Goal: Task Accomplishment & Management: Manage account settings

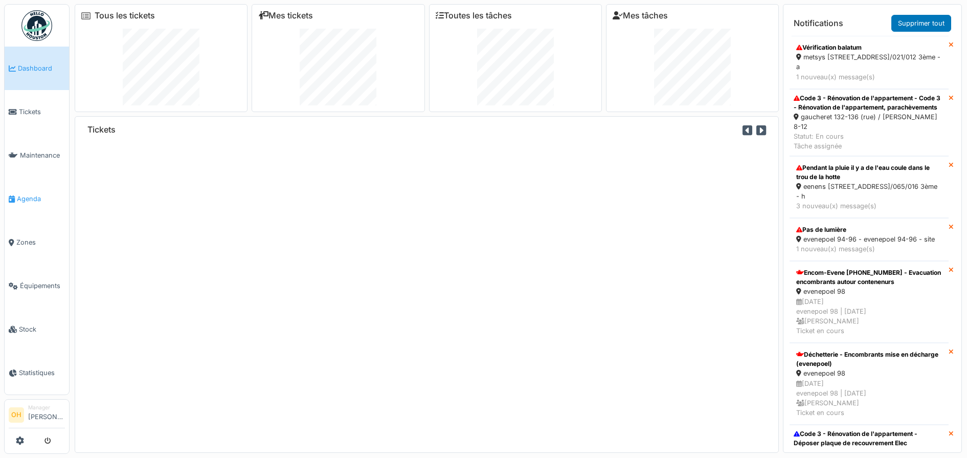
click at [28, 200] on link "Agenda" at bounding box center [37, 198] width 64 height 43
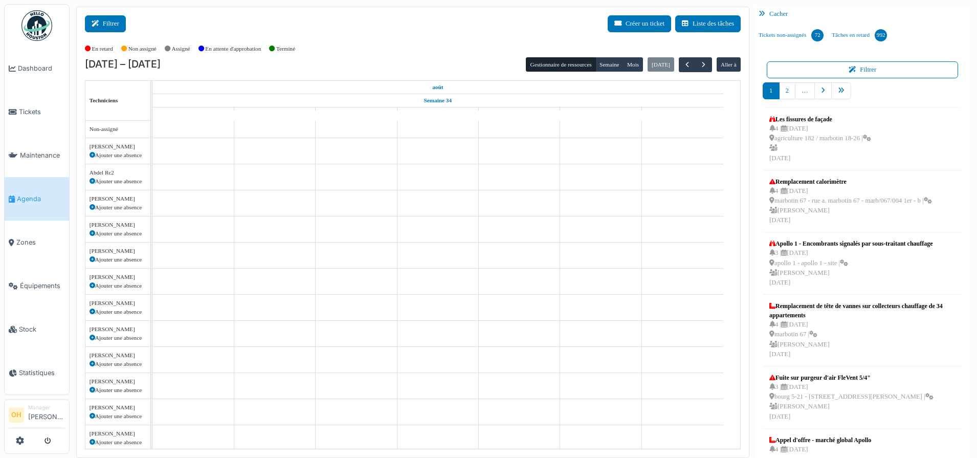
click at [104, 27] on button "Filtrer" at bounding box center [105, 23] width 41 height 17
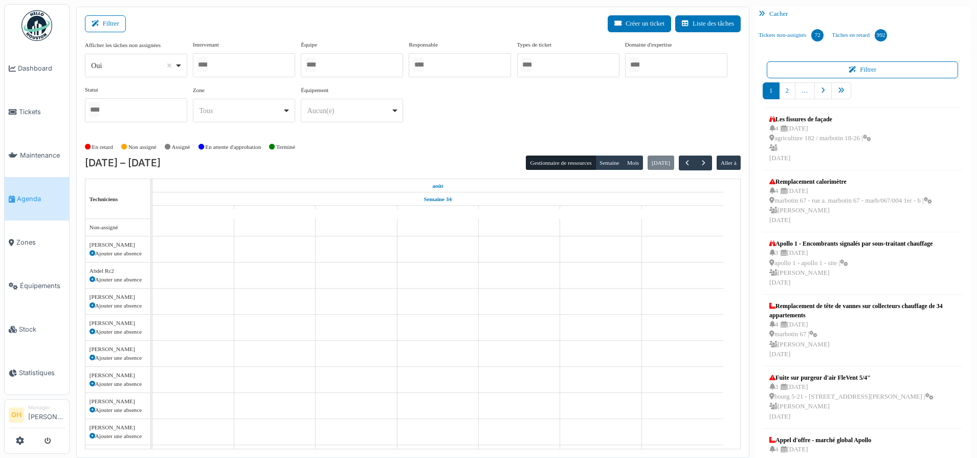
click at [349, 65] on div at bounding box center [352, 65] width 102 height 24
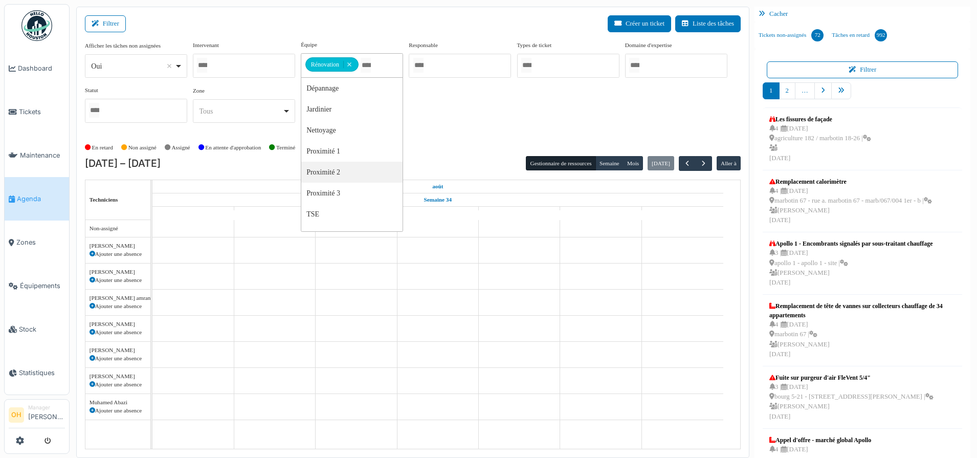
click at [458, 121] on div "Afficher les tâches non assignées *** Oui Remove item Oui Non Intervenant Abdel…" at bounding box center [412, 85] width 655 height 90
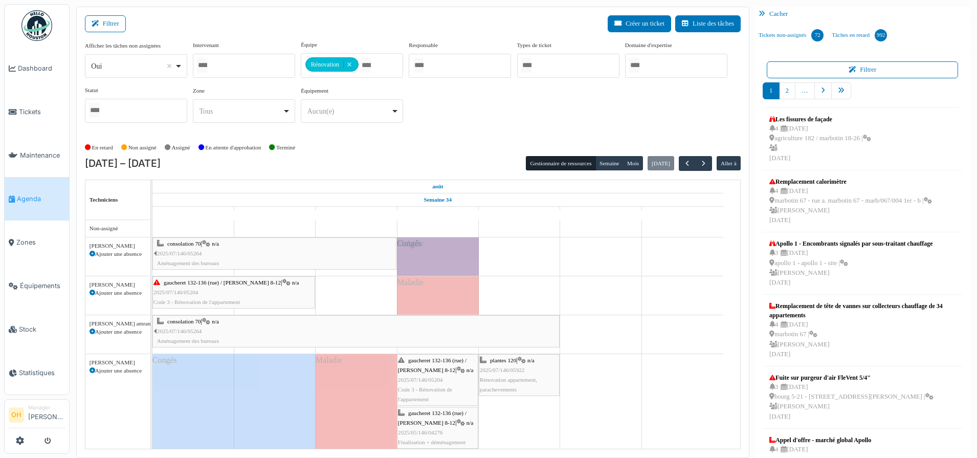
click at [94, 253] on icon at bounding box center [92, 254] width 6 height 6
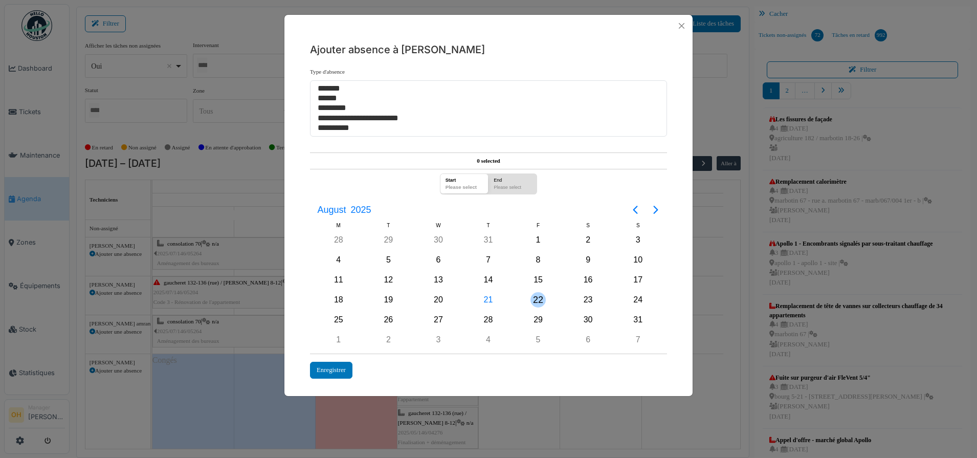
click at [528, 295] on div "22" at bounding box center [538, 299] width 50 height 19
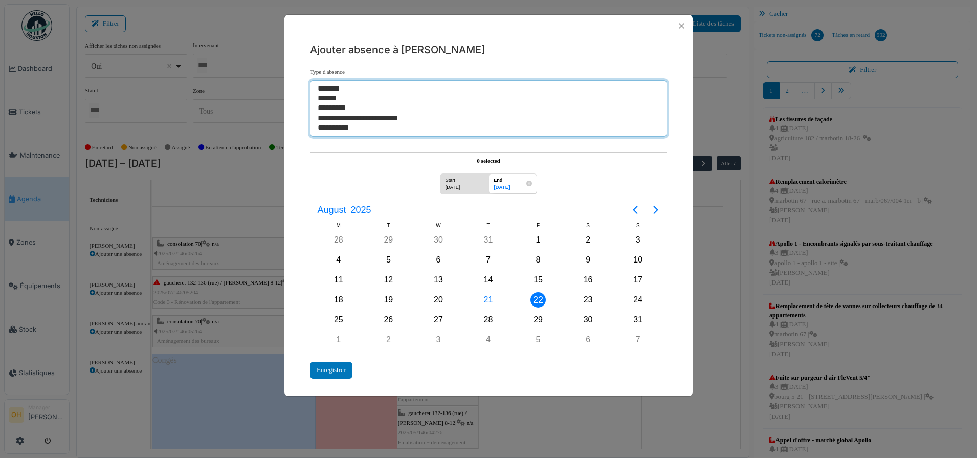
select select "**"
click at [341, 87] on option "*******" at bounding box center [483, 89] width 334 height 10
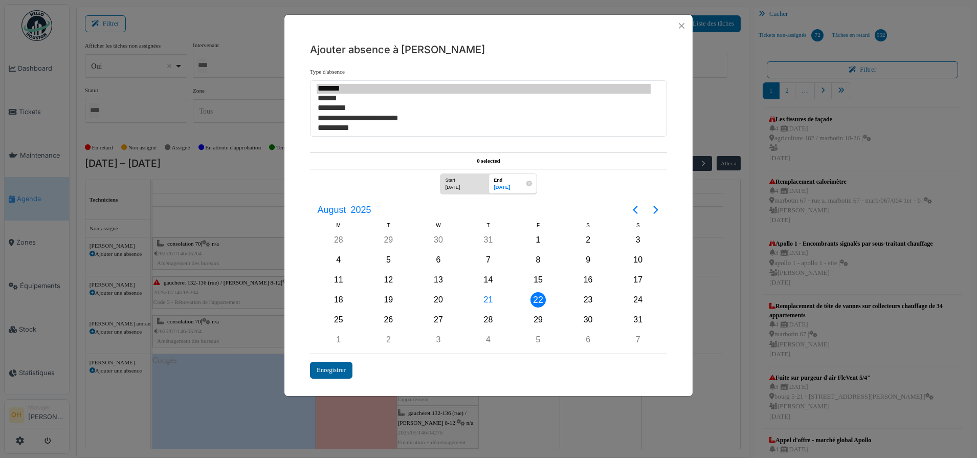
click at [330, 377] on div "Enregistrer" at bounding box center [331, 369] width 42 height 17
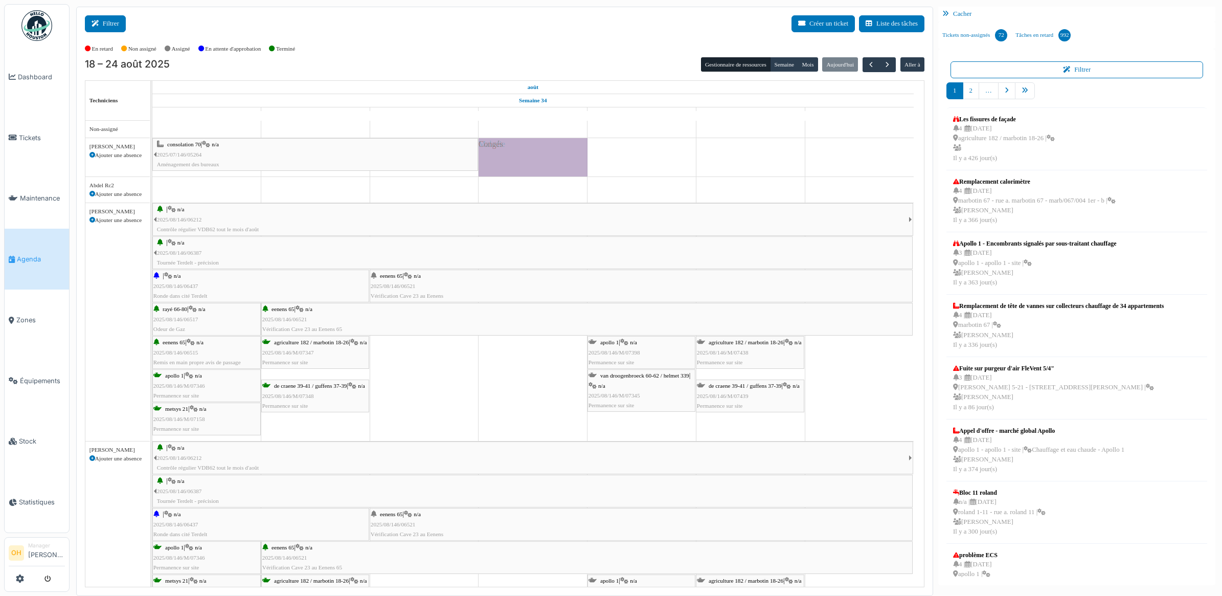
click at [102, 24] on icon at bounding box center [97, 23] width 11 height 7
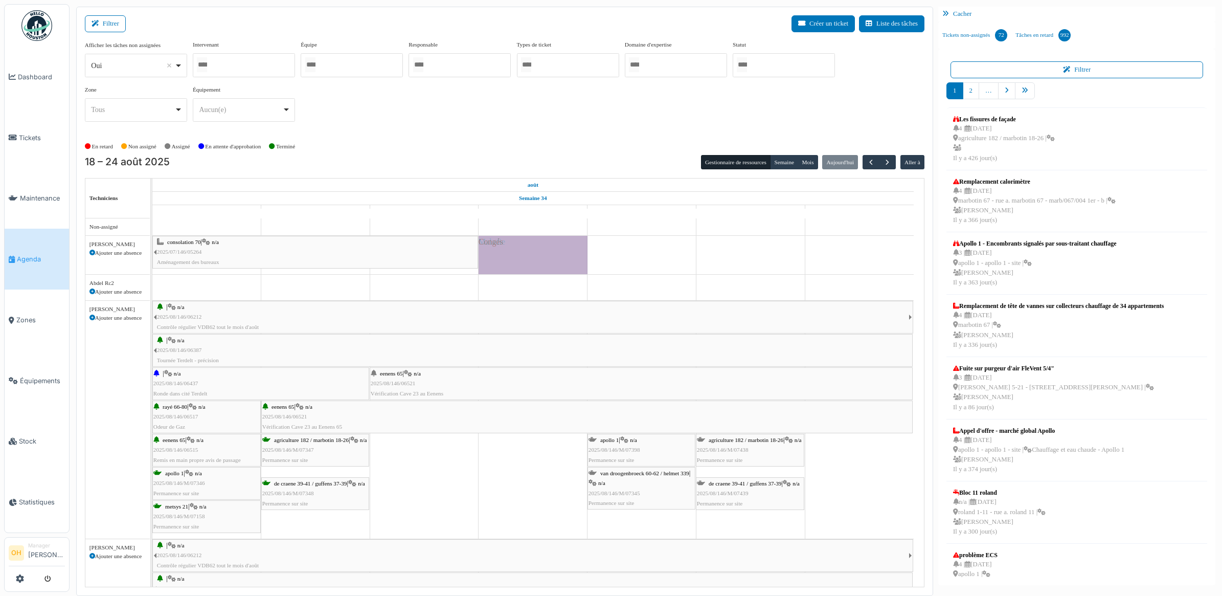
click at [341, 65] on div at bounding box center [352, 65] width 102 height 24
click at [91, 252] on icon at bounding box center [92, 253] width 6 height 6
select select
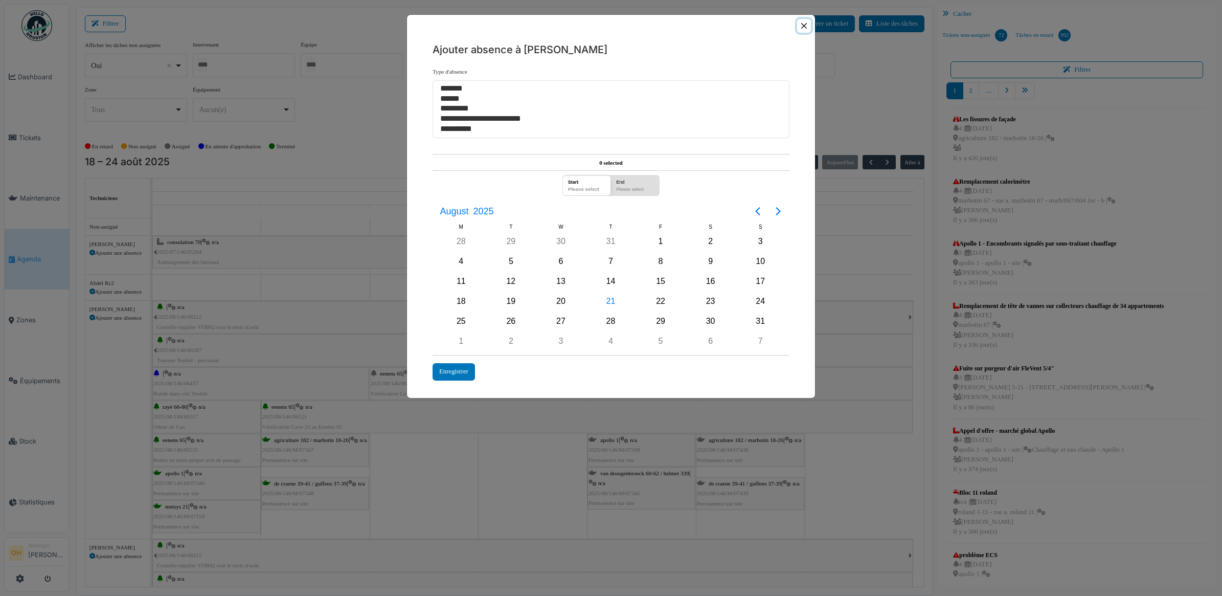
click at [805, 24] on button "Close" at bounding box center [804, 26] width 14 height 14
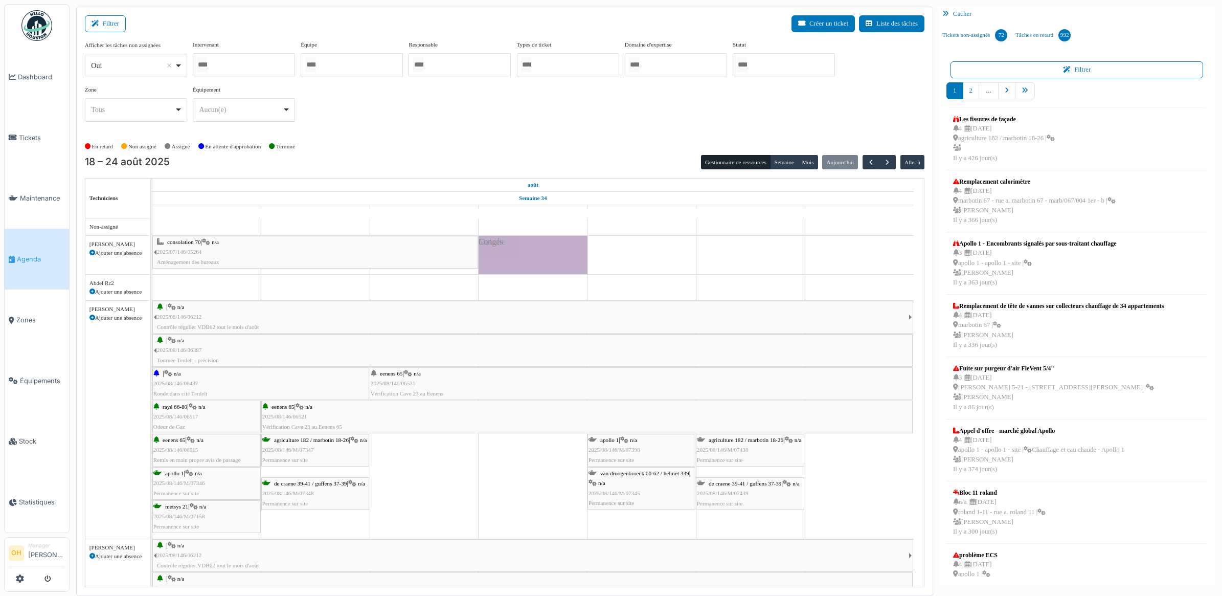
click at [553, 265] on div "Congés" at bounding box center [533, 255] width 109 height 38
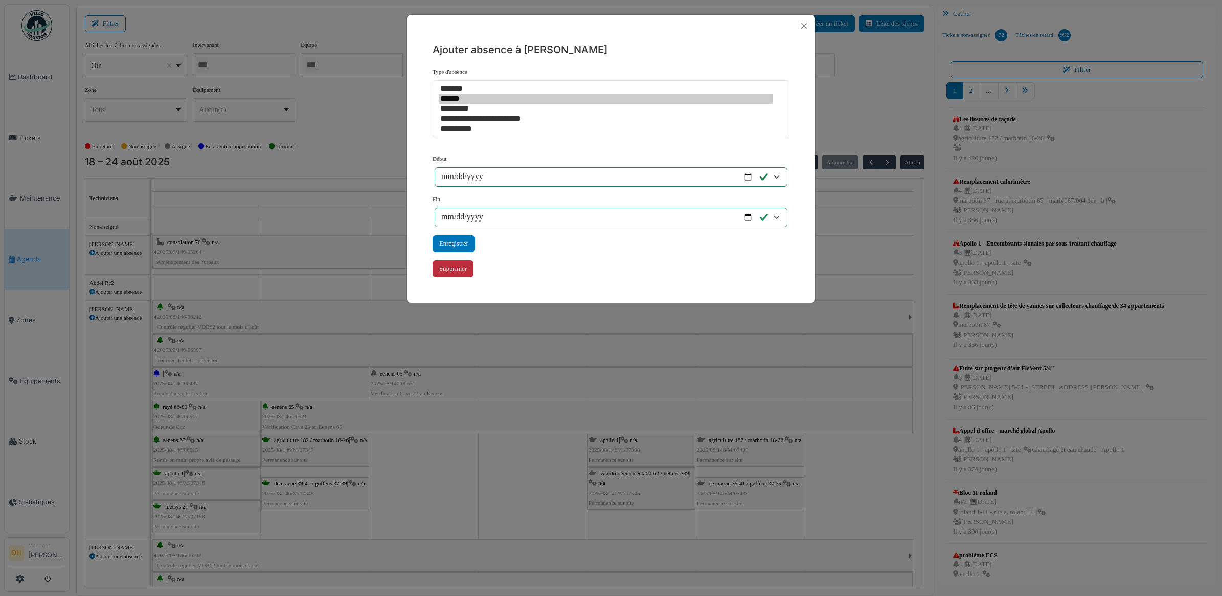
click at [459, 269] on div "Supprimer" at bounding box center [453, 268] width 41 height 17
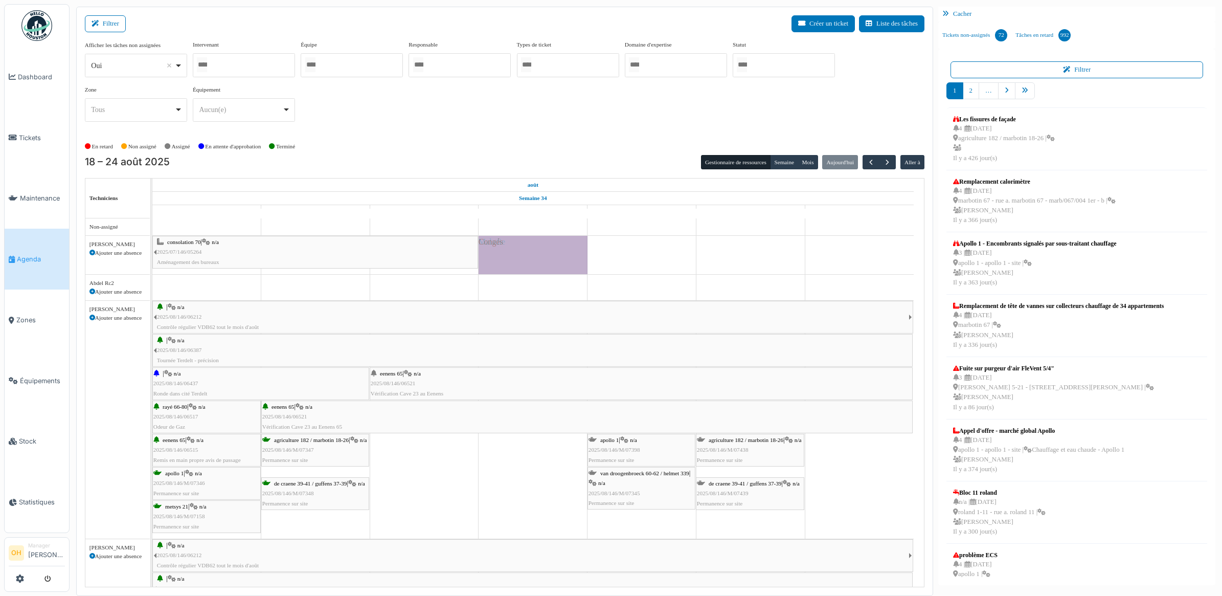
click at [90, 253] on icon at bounding box center [92, 253] width 6 height 6
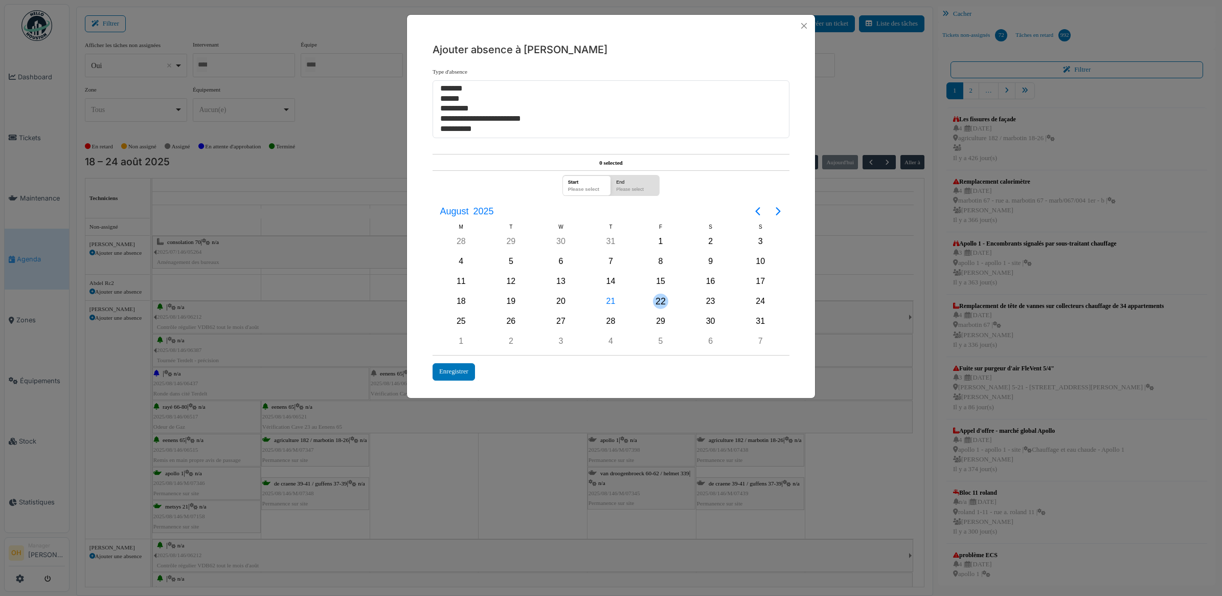
click at [656, 300] on div "22" at bounding box center [660, 300] width 15 height 15
select select "**"
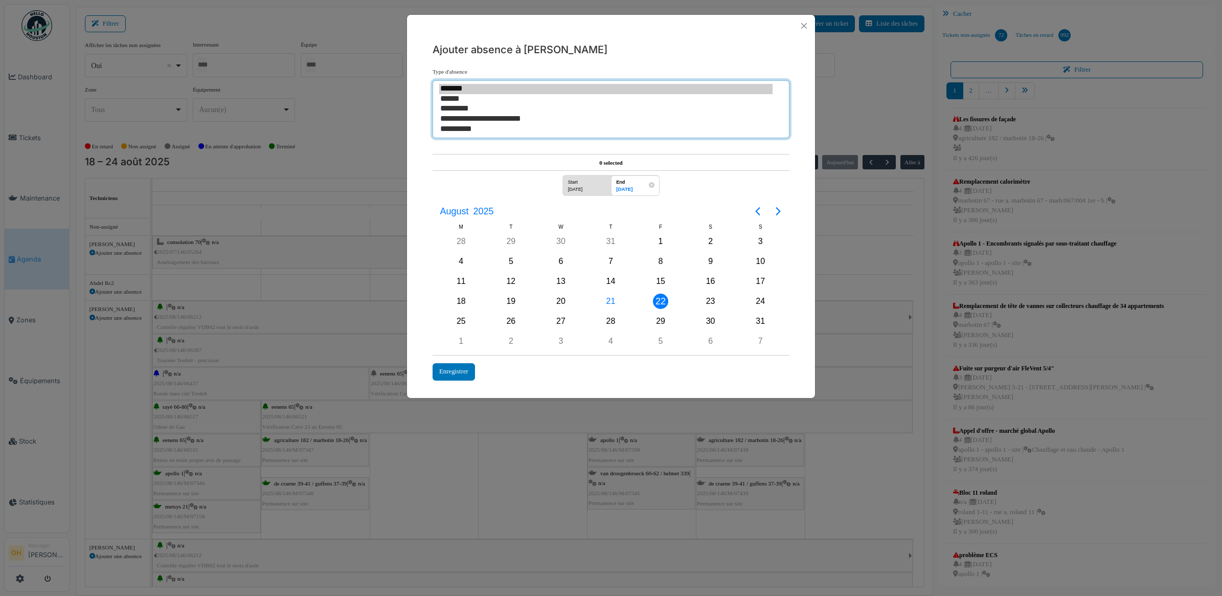
click at [474, 85] on option "*******" at bounding box center [605, 89] width 333 height 10
click at [451, 372] on div "Enregistrer" at bounding box center [454, 371] width 42 height 17
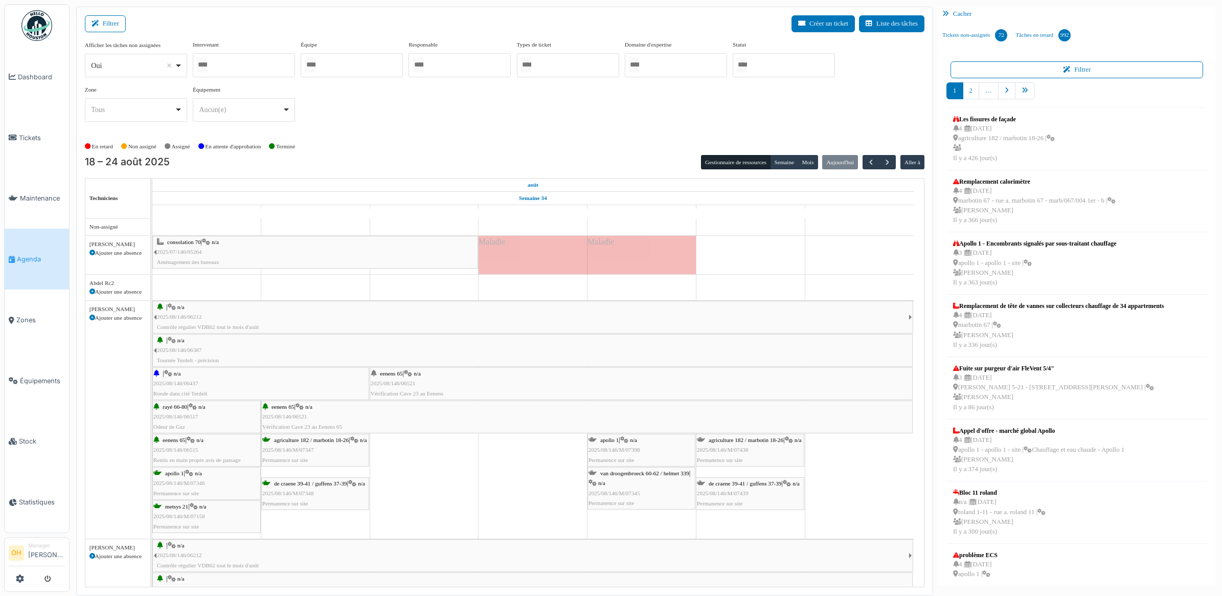
click at [463, 125] on div "Afficher les tâches non assignées *** Oui Remove item Oui Non Intervenant Abdel…" at bounding box center [505, 84] width 840 height 89
click at [221, 59] on div at bounding box center [244, 65] width 102 height 24
type input "***"
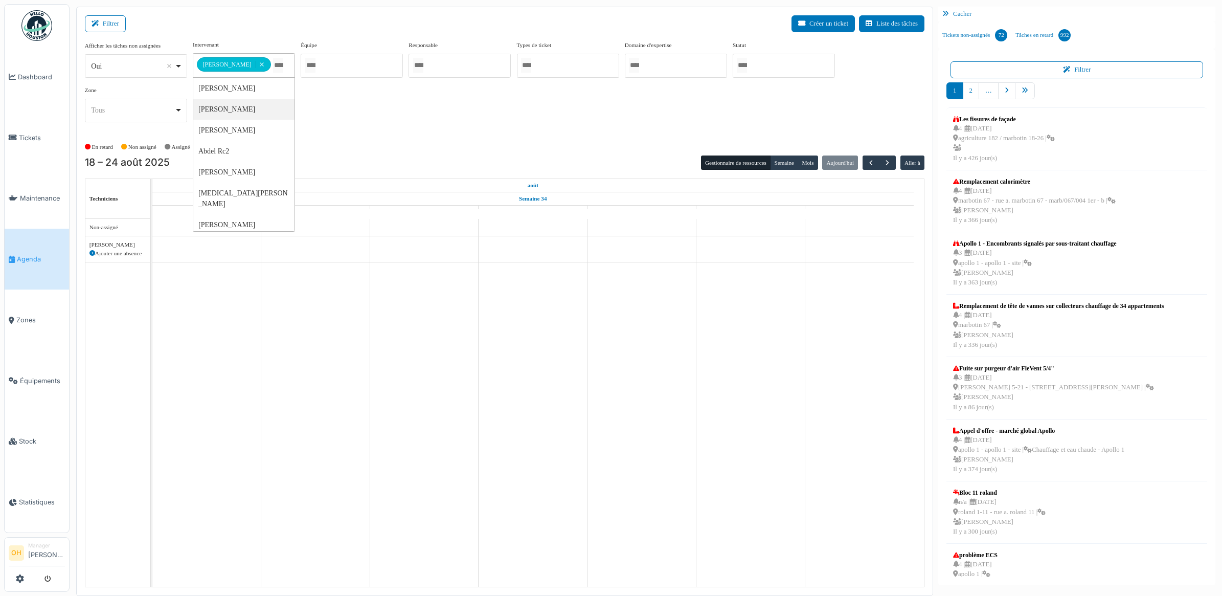
click at [630, 126] on div "**********" at bounding box center [505, 85] width 840 height 90
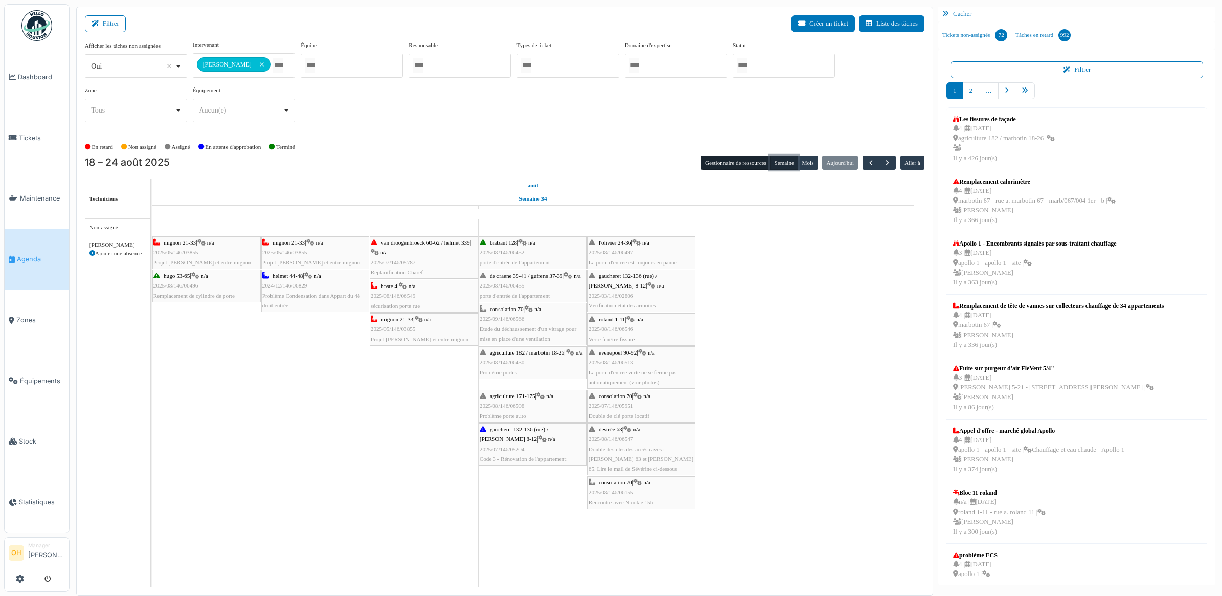
click at [781, 158] on button "Semaine" at bounding box center [784, 162] width 28 height 14
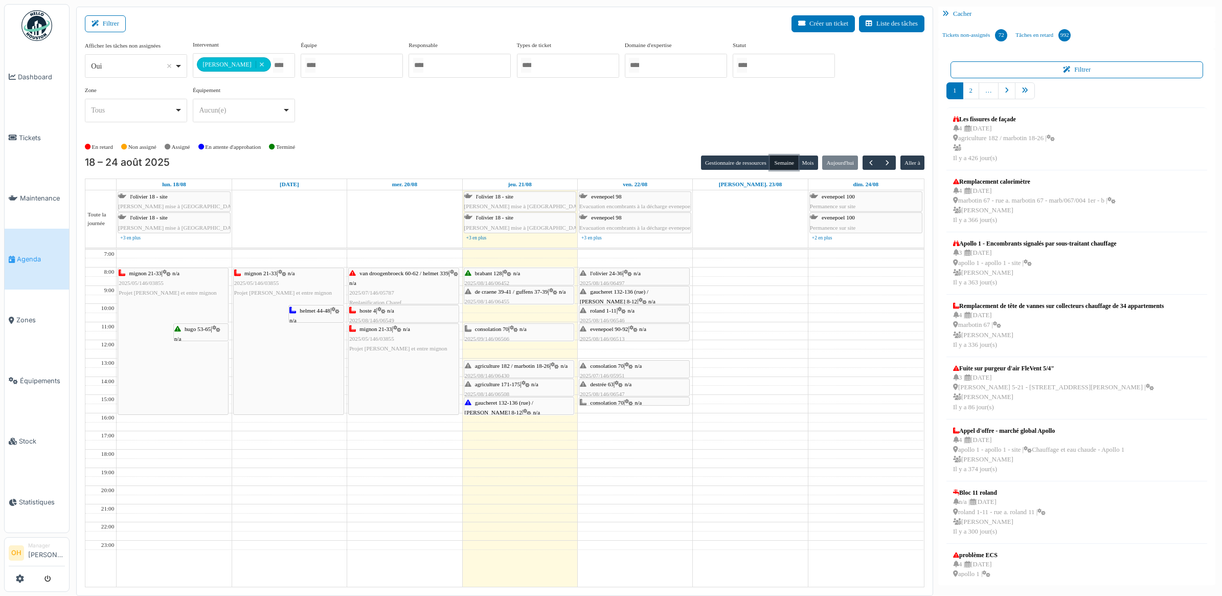
click at [512, 369] on span "agriculture 182 / marbotin 18-26" at bounding box center [512, 365] width 75 height 6
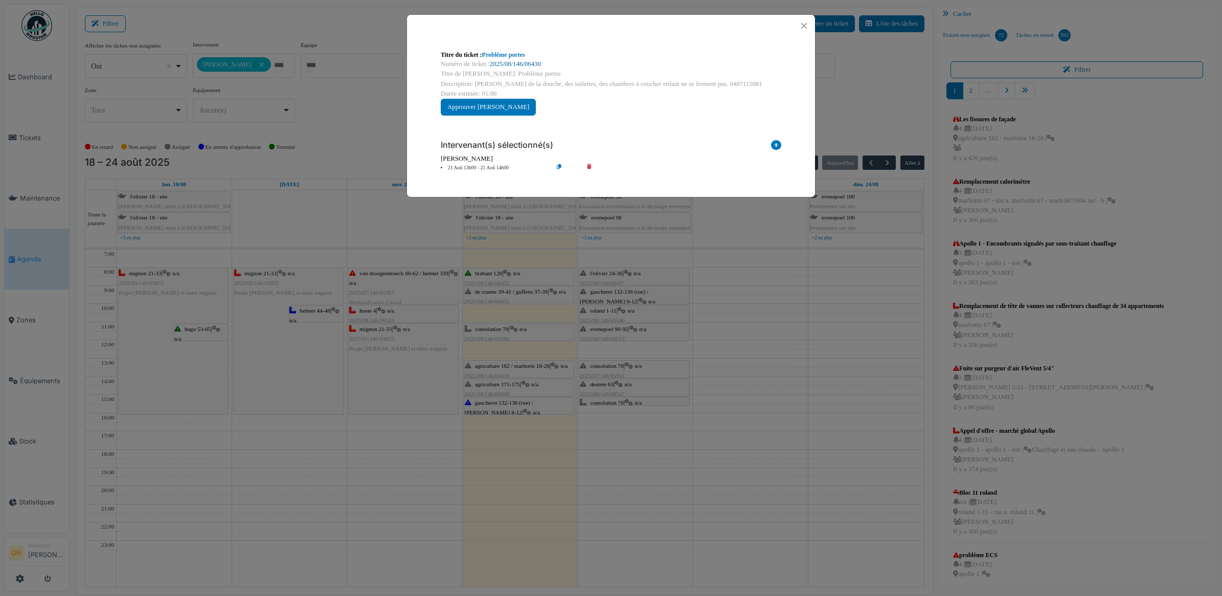
click at [505, 62] on link "2025/08/146/06430" at bounding box center [515, 63] width 51 height 7
click at [805, 24] on button "Close" at bounding box center [804, 26] width 14 height 14
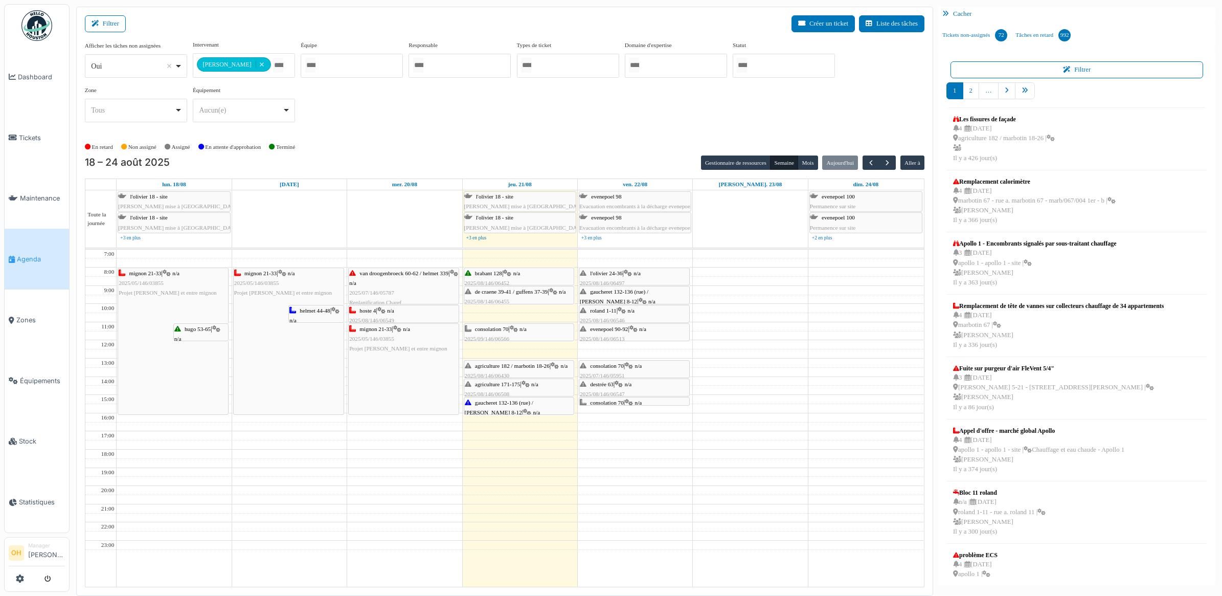
click at [491, 389] on div "agriculture 171-175 | n/a 2025/08/146/06508 Problème porte auto" at bounding box center [519, 394] width 109 height 30
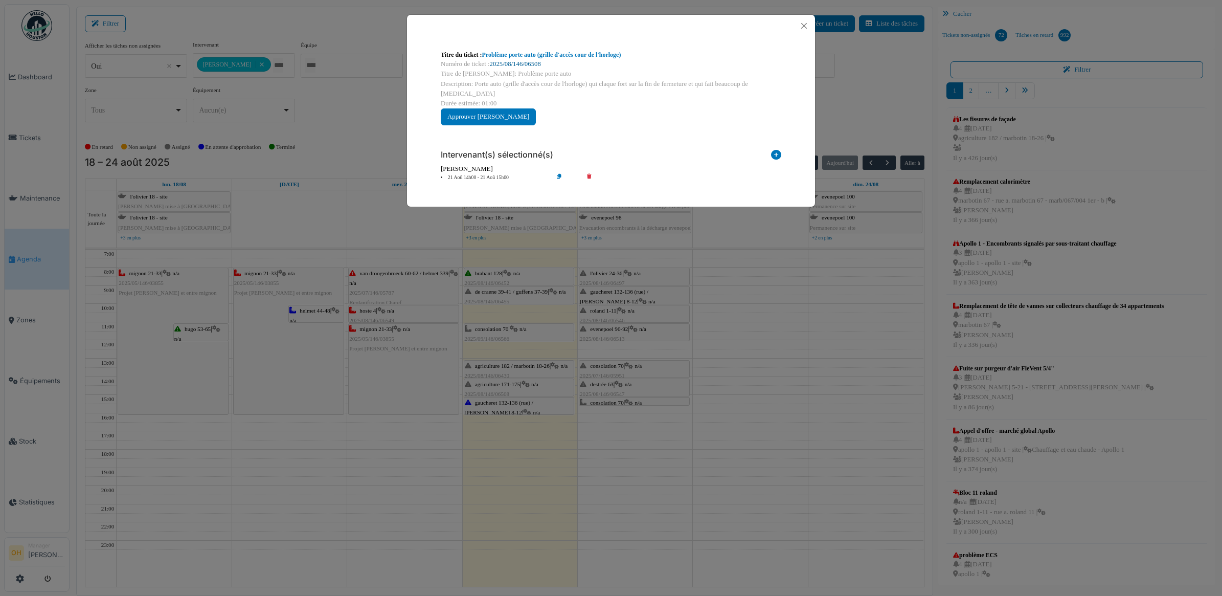
click at [520, 65] on link "2025/08/146/06508" at bounding box center [515, 63] width 51 height 7
click at [803, 24] on button "Close" at bounding box center [804, 26] width 14 height 14
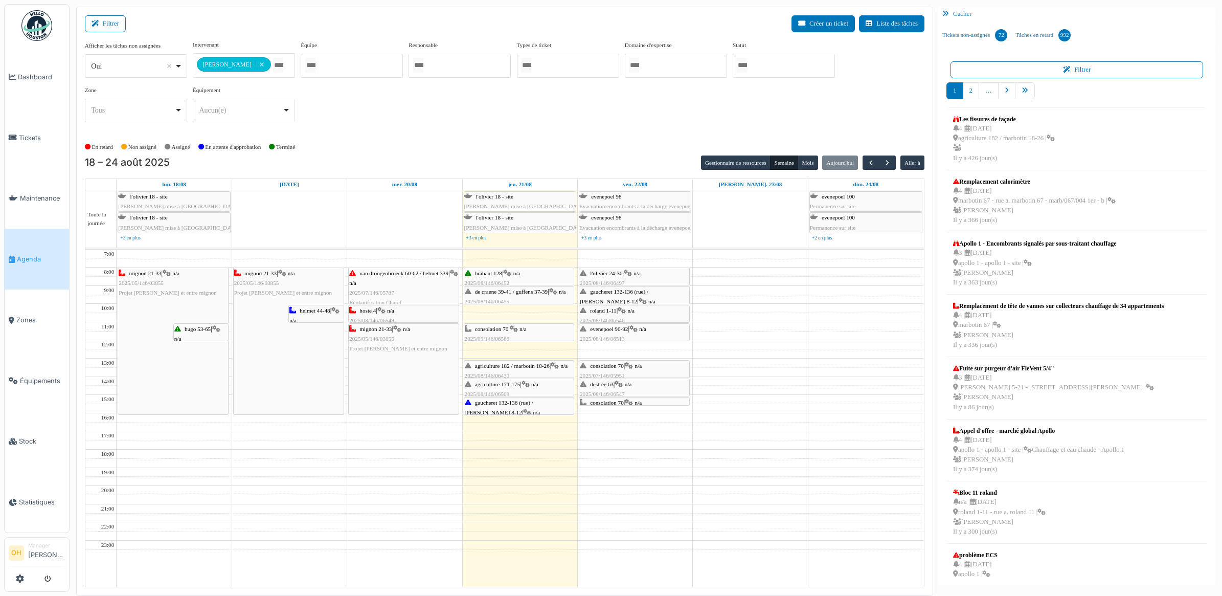
click at [510, 338] on div "consolation 70 | n/a 2025/09/146/06566 Etude du déchaussement d'un vitrage pour…" at bounding box center [519, 343] width 109 height 39
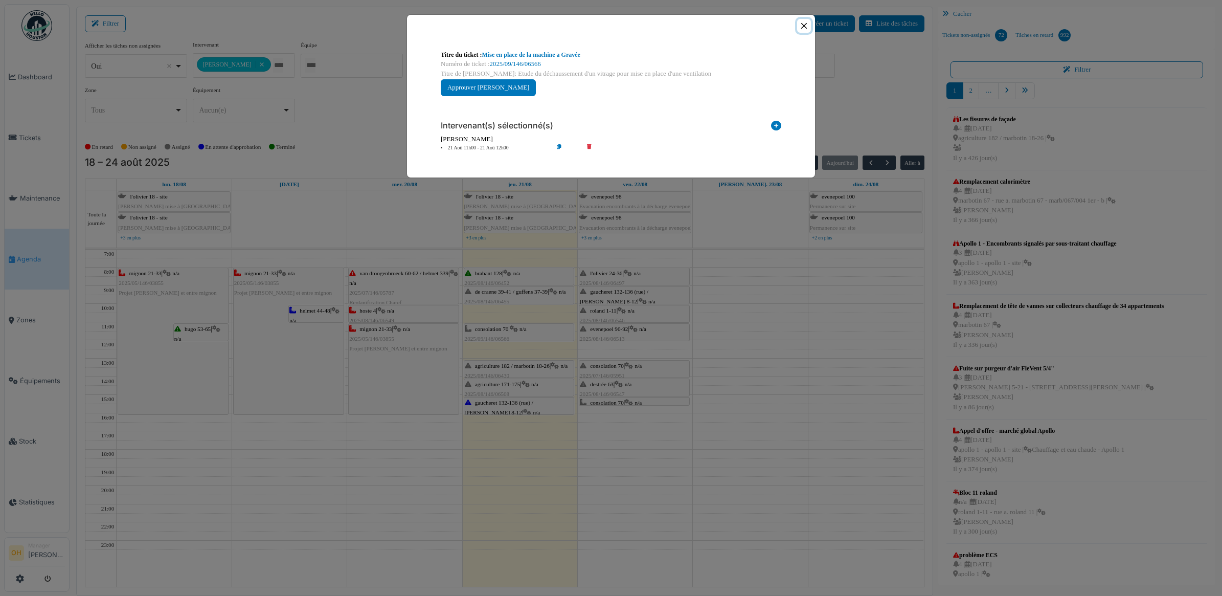
drag, startPoint x: 801, startPoint y: 27, endPoint x: 794, endPoint y: 38, distance: 13.3
click at [801, 27] on button "Close" at bounding box center [804, 26] width 14 height 14
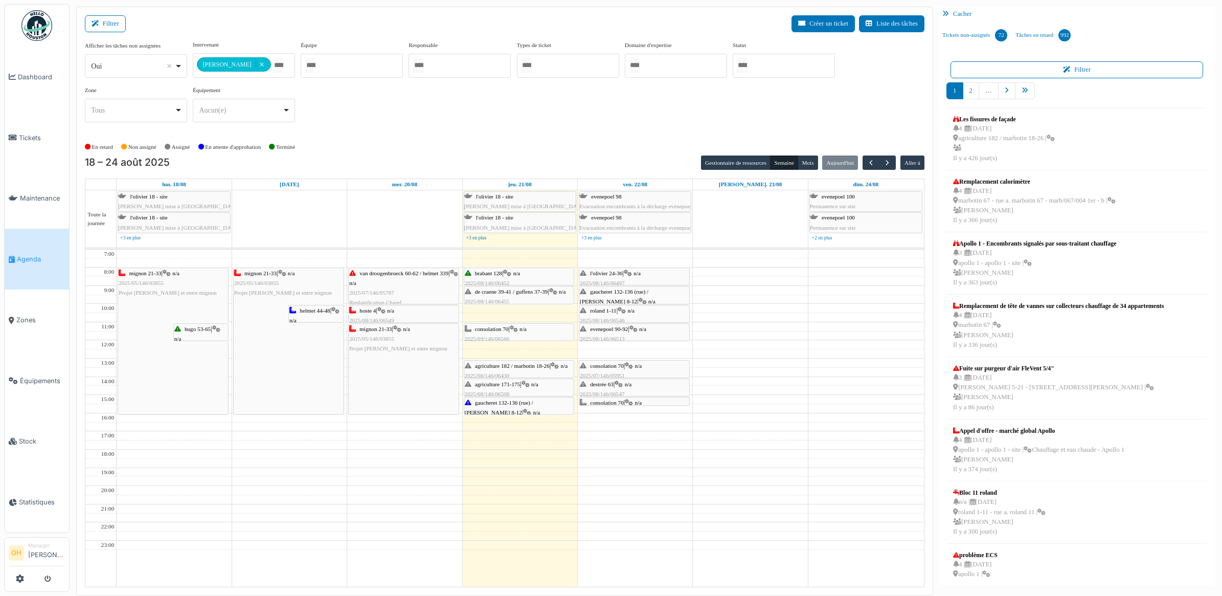
click at [504, 297] on div "de craene 39-41 / guffens 37-39 | n/a 2025/08/146/06455 porte d'entrée de l'app…" at bounding box center [519, 302] width 109 height 30
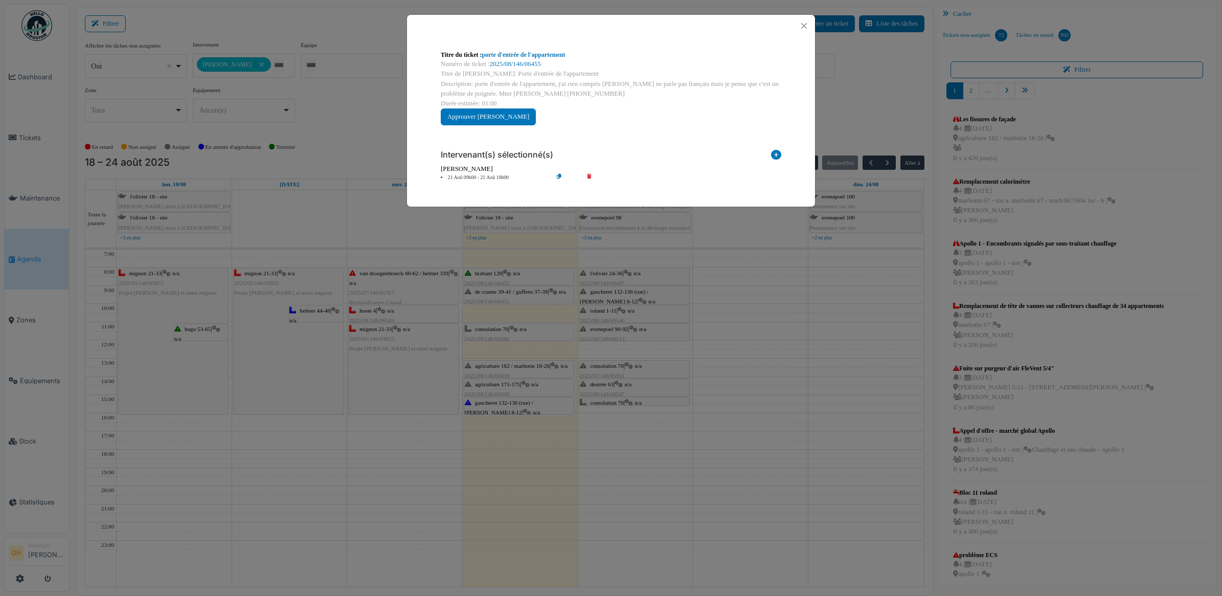
click at [510, 68] on div "Numéro de ticket : 2025/08/146/06455" at bounding box center [611, 64] width 341 height 10
click at [516, 63] on link "2025/08/146/06455" at bounding box center [515, 63] width 51 height 7
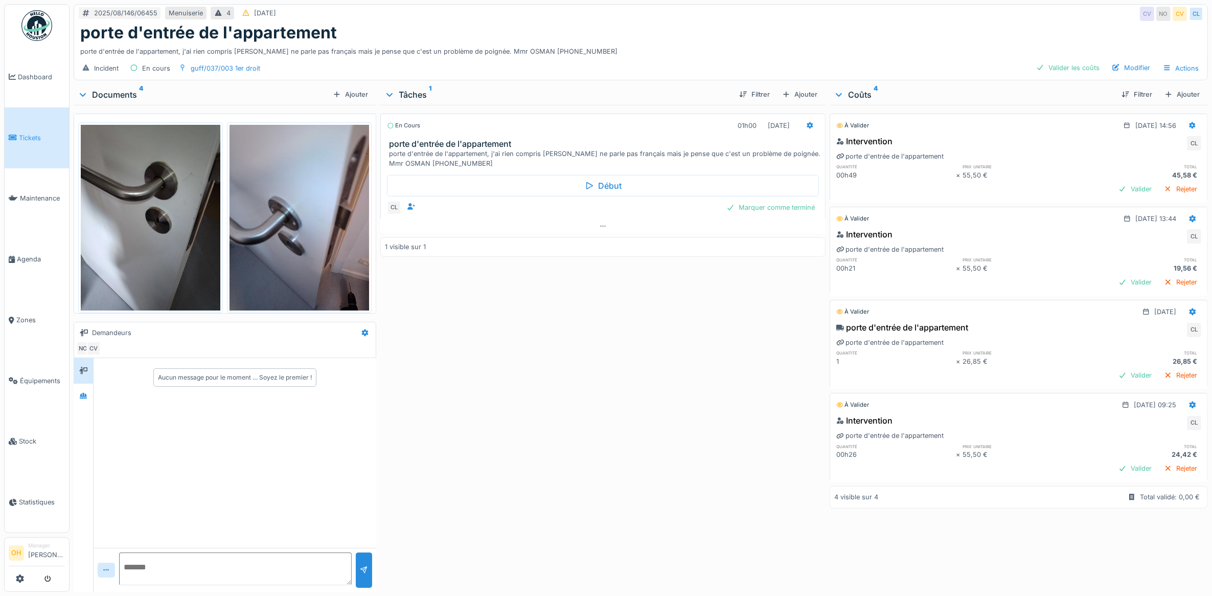
scroll to position [9, 0]
click at [83, 393] on icon at bounding box center [83, 396] width 7 height 6
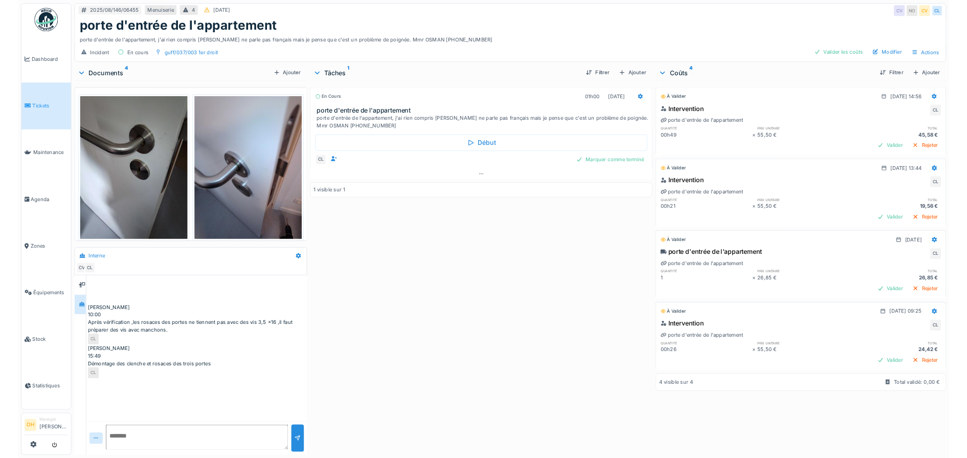
scroll to position [10, 0]
